Goal: Task Accomplishment & Management: Use online tool/utility

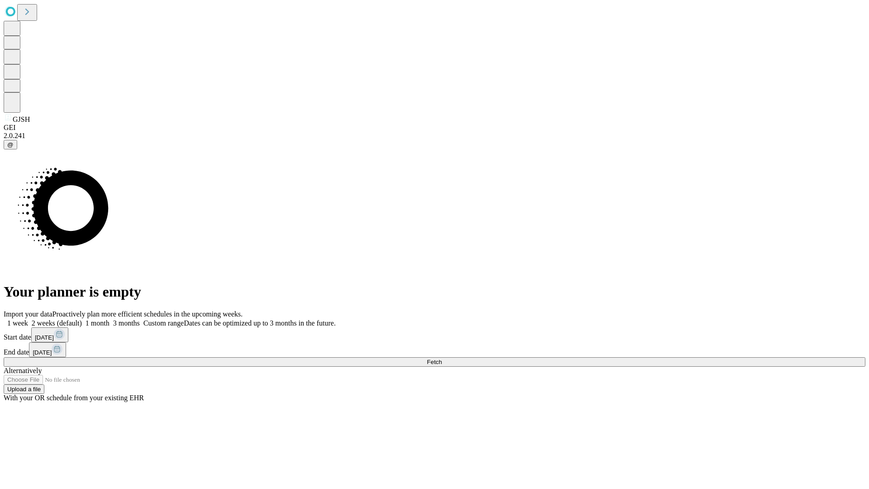
click at [442, 358] on span "Fetch" at bounding box center [434, 361] width 15 height 7
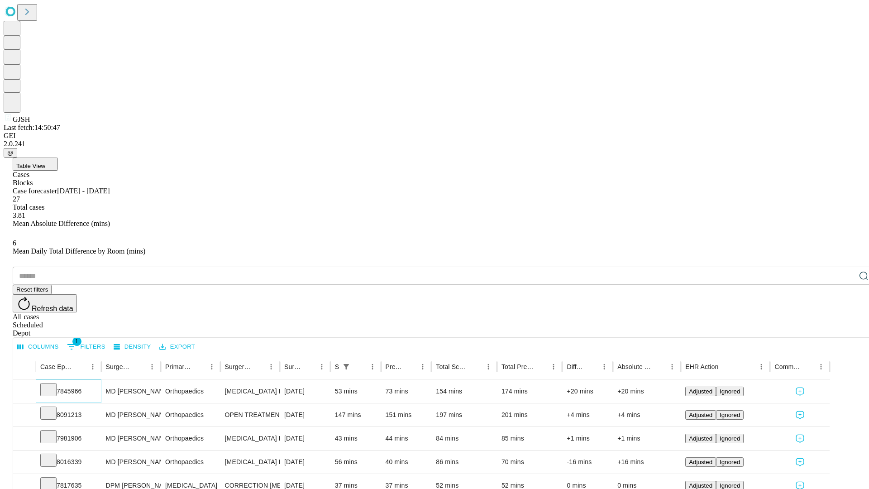
click at [53, 384] on icon at bounding box center [48, 388] width 9 height 9
